Goal: Information Seeking & Learning: Find specific fact

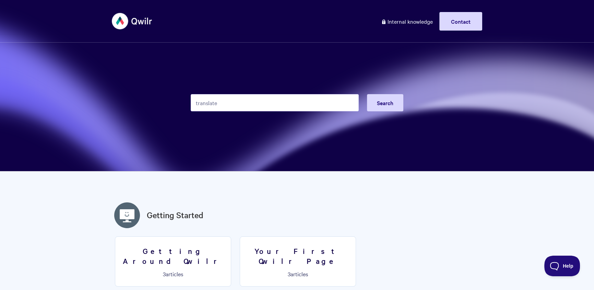
type input "translate"
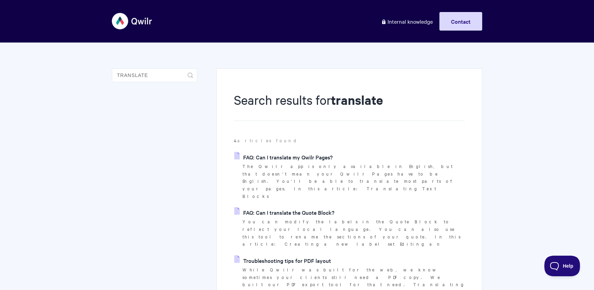
click at [285, 207] on link "FAQ: Can I translate the Quote Block?" at bounding box center [284, 212] width 100 height 10
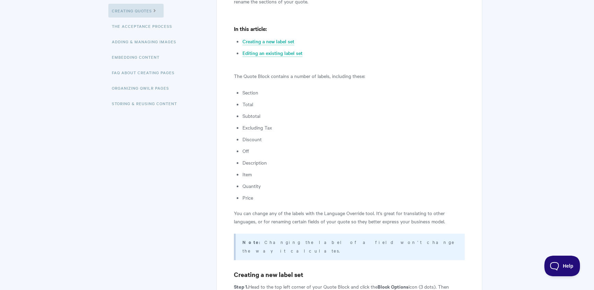
scroll to position [325, 0]
